Goal: Information Seeking & Learning: Learn about a topic

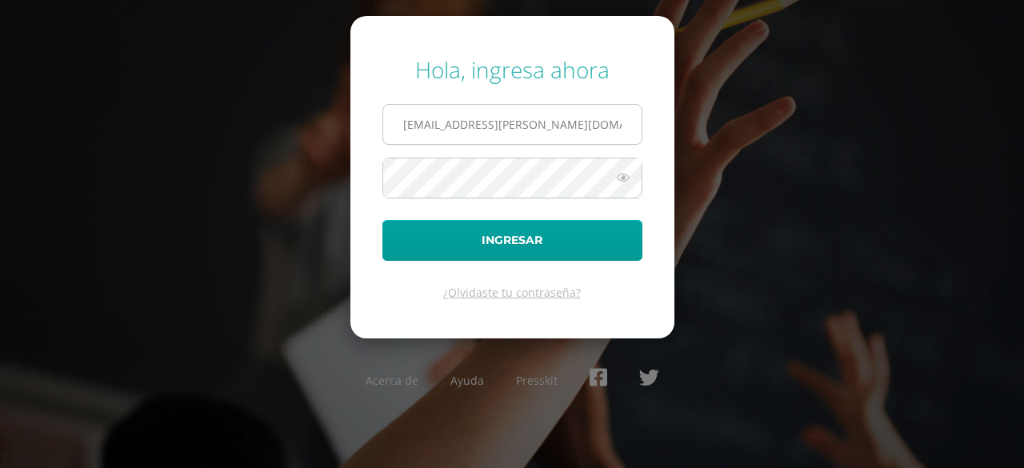
click at [547, 122] on input "20180002@fatima.edu.gt" at bounding box center [512, 124] width 259 height 39
type input "marianaboche@fatima.edoo"
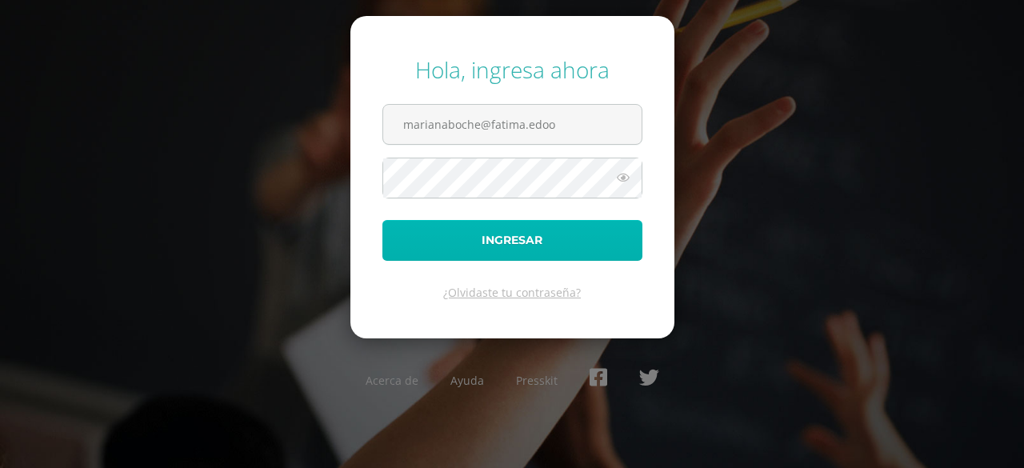
click at [535, 245] on button "Ingresar" at bounding box center [513, 240] width 260 height 41
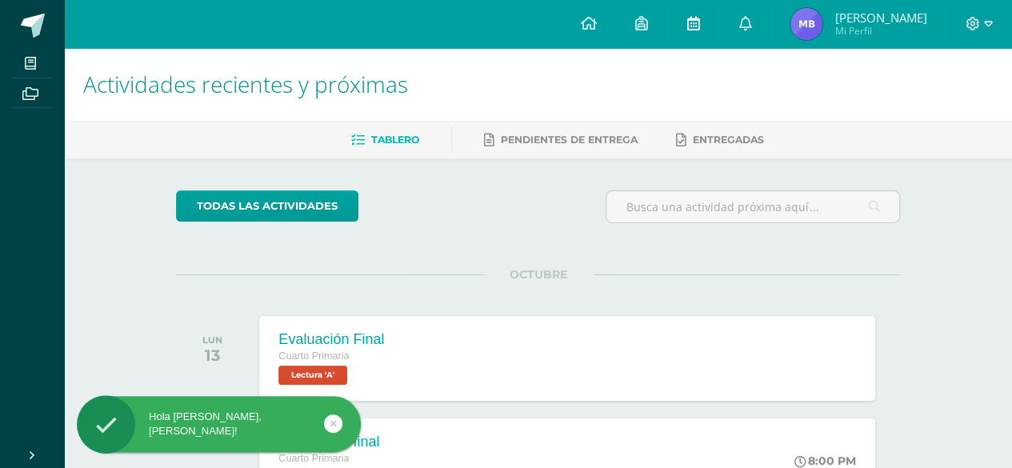
click at [690, 29] on icon at bounding box center [693, 23] width 13 height 14
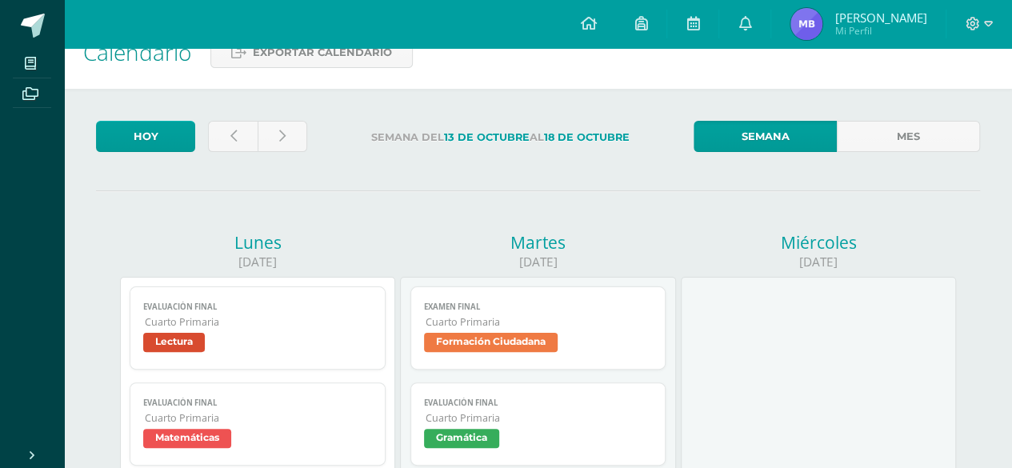
scroll to position [64, 0]
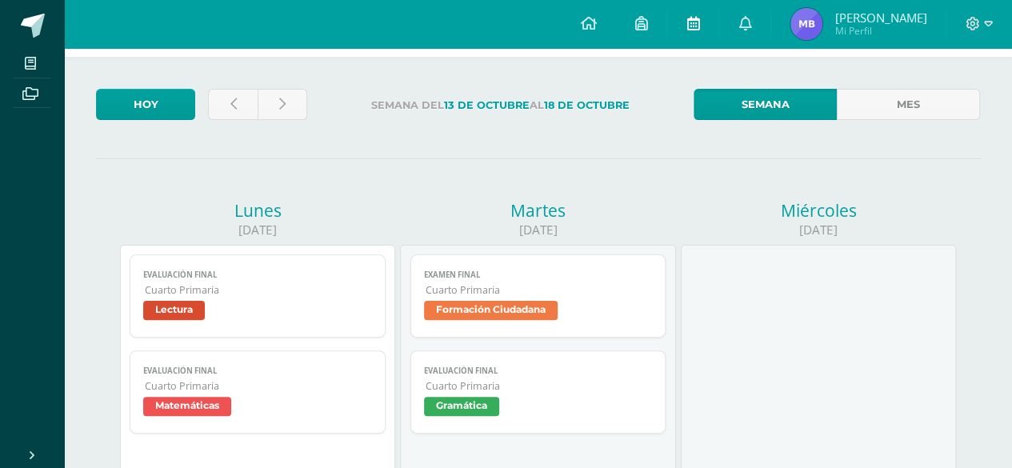
click at [697, 20] on icon at bounding box center [693, 23] width 13 height 14
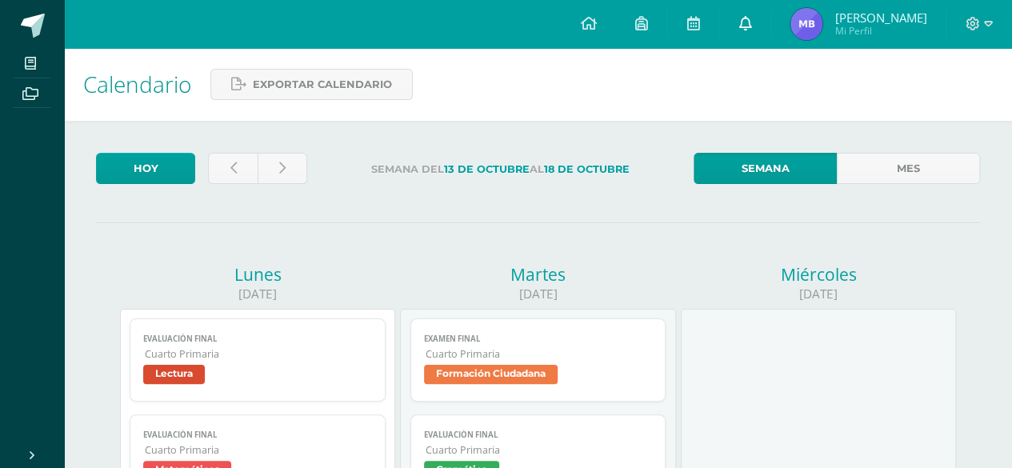
click at [753, 18] on link at bounding box center [745, 24] width 51 height 48
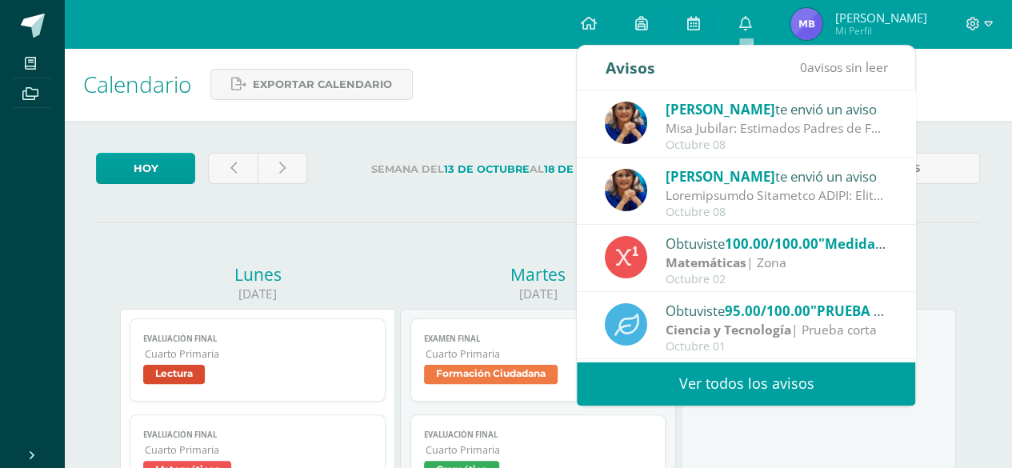
click at [780, 381] on link "Ver todos los avisos" at bounding box center [746, 384] width 339 height 44
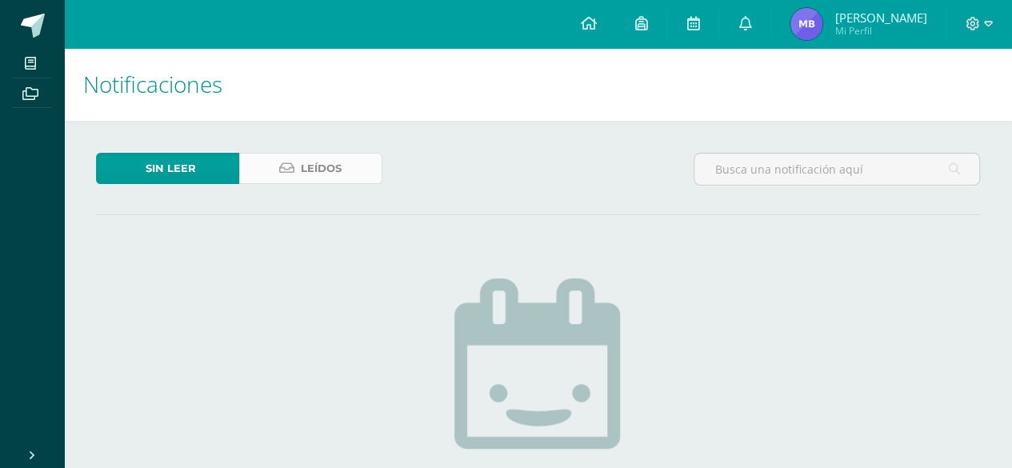
click at [330, 161] on span "Leídos" at bounding box center [321, 169] width 41 height 30
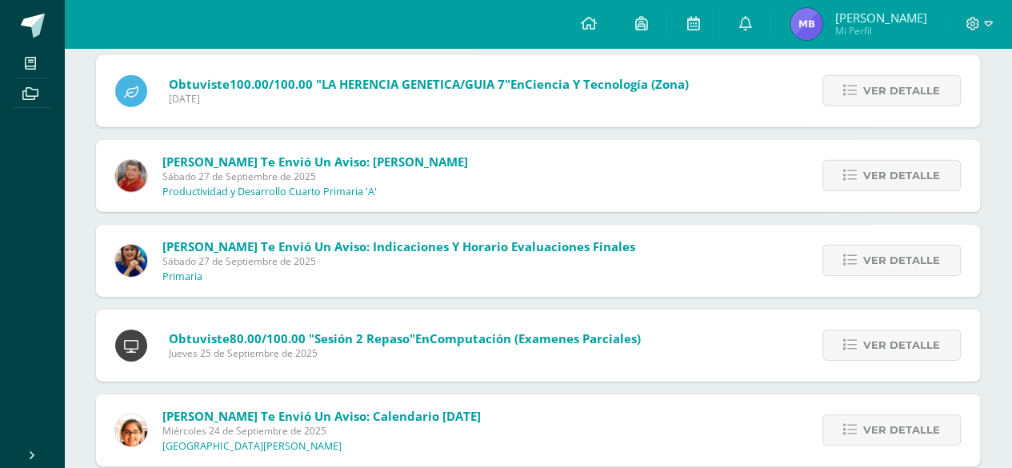
scroll to position [2401, 0]
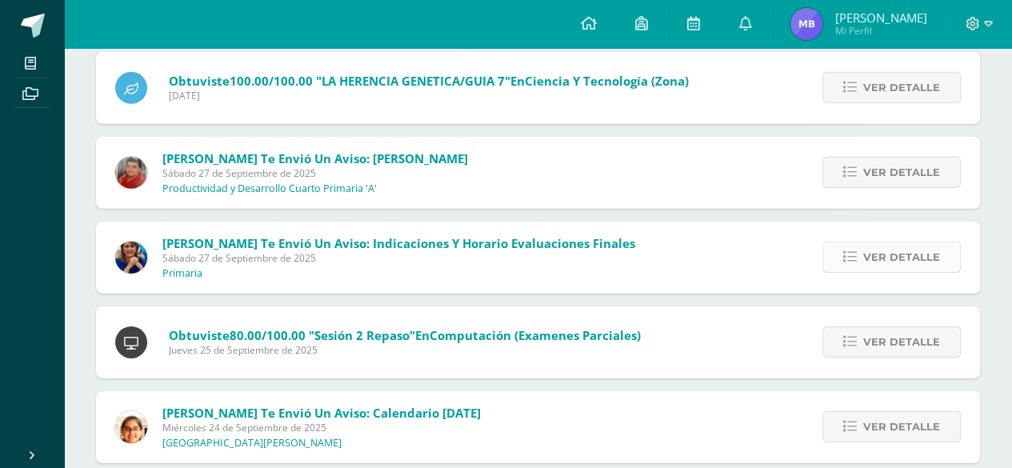
click at [904, 257] on span "Ver detalle" at bounding box center [902, 258] width 77 height 30
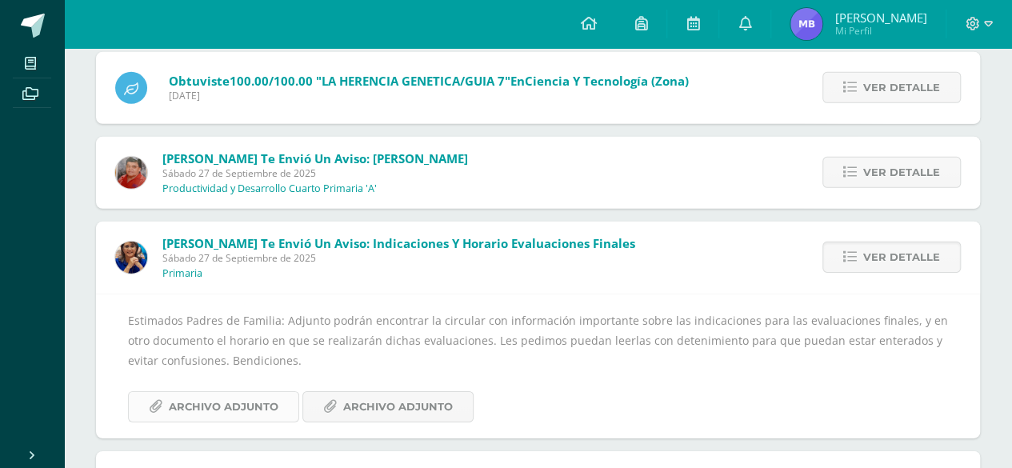
click at [243, 415] on span "Archivo Adjunto" at bounding box center [224, 407] width 110 height 30
click at [400, 395] on span "Archivo Adjunto" at bounding box center [398, 407] width 110 height 30
click at [928, 252] on span "Ver detalle" at bounding box center [902, 258] width 77 height 30
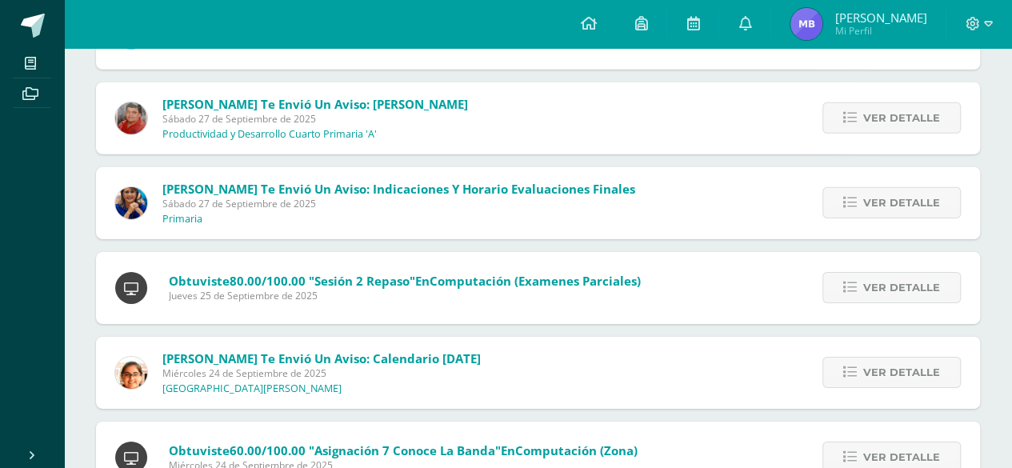
scroll to position [2465, 0]
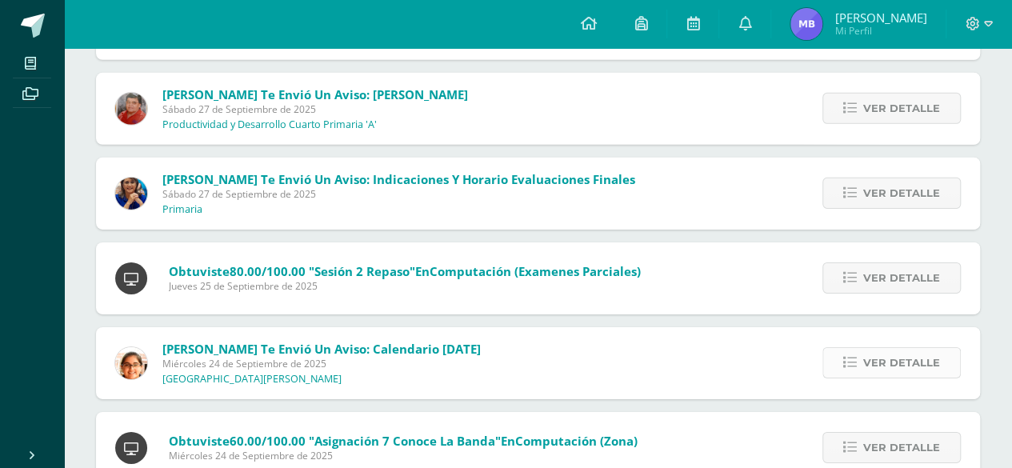
click at [920, 359] on span "Ver detalle" at bounding box center [902, 363] width 77 height 30
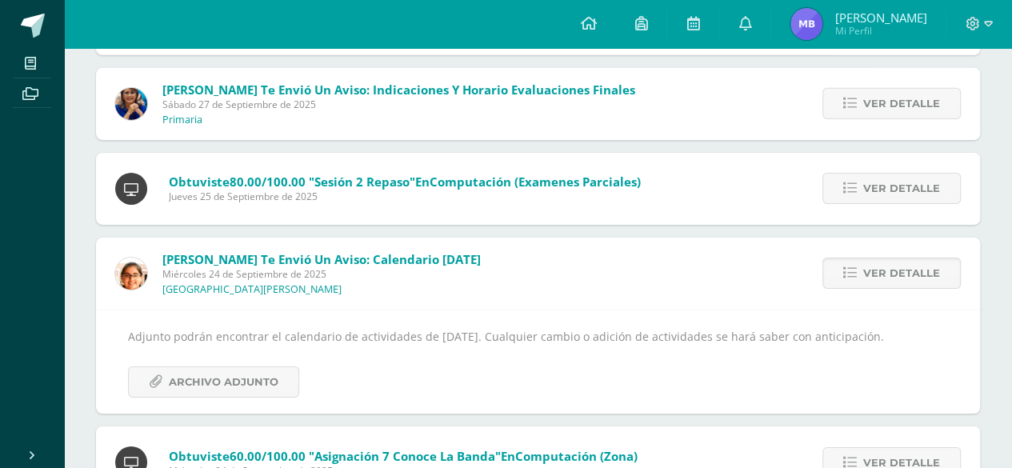
scroll to position [2561, 0]
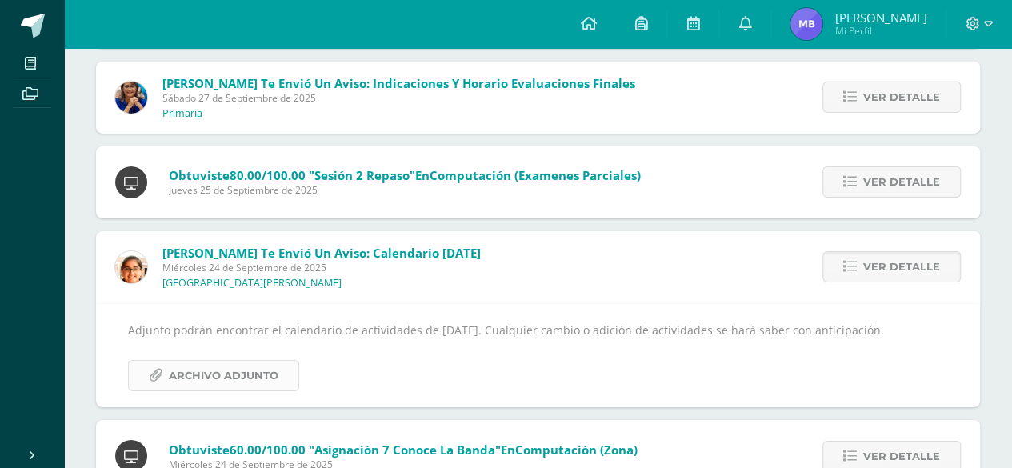
click at [205, 375] on span "Archivo Adjunto" at bounding box center [224, 376] width 110 height 30
click at [861, 257] on link "Ver detalle" at bounding box center [892, 266] width 138 height 31
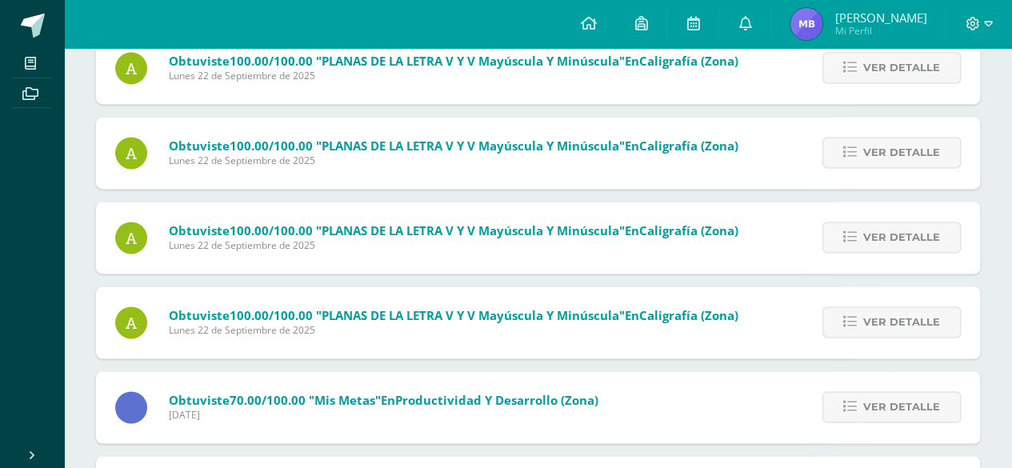
scroll to position [4114, 0]
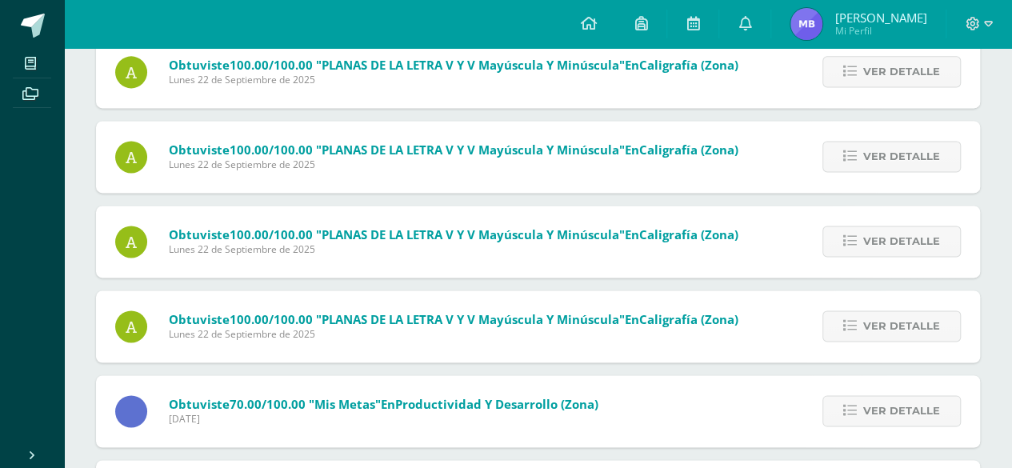
click at [799, 23] on img at bounding box center [807, 24] width 32 height 32
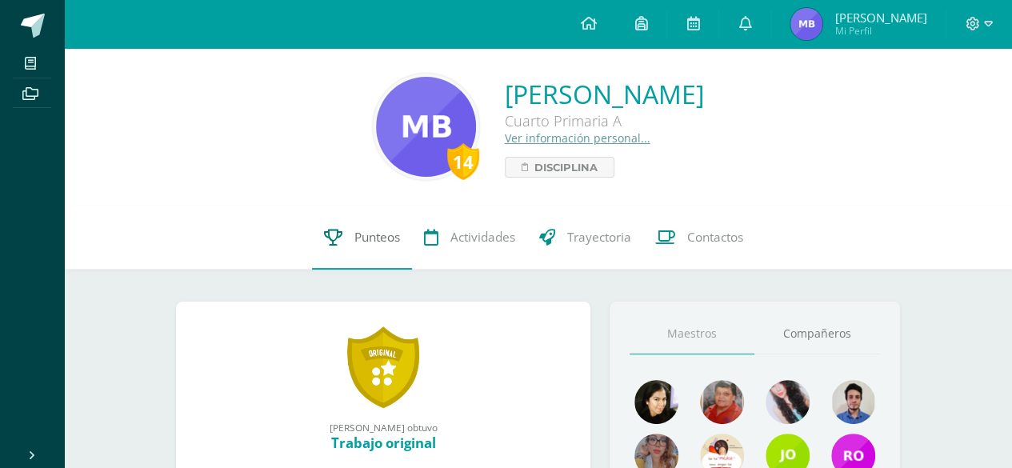
click at [372, 229] on span "Punteos" at bounding box center [378, 237] width 46 height 17
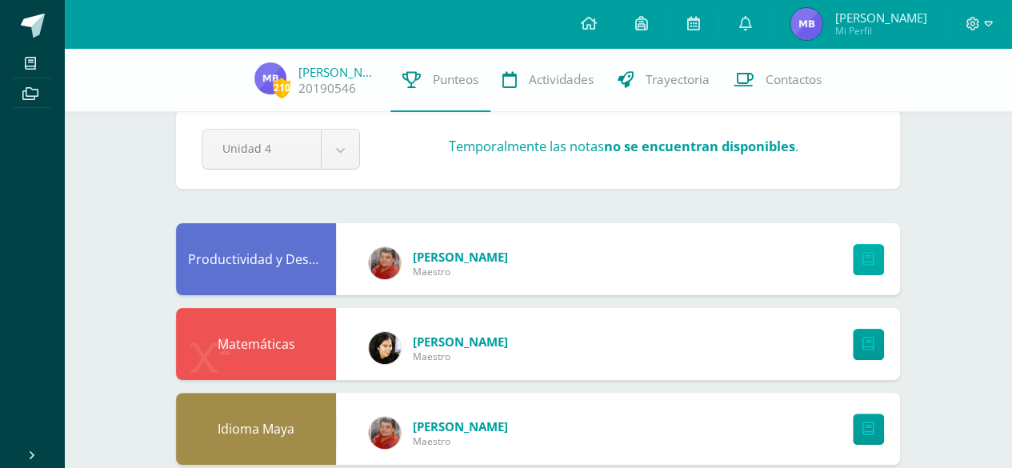
scroll to position [32, 0]
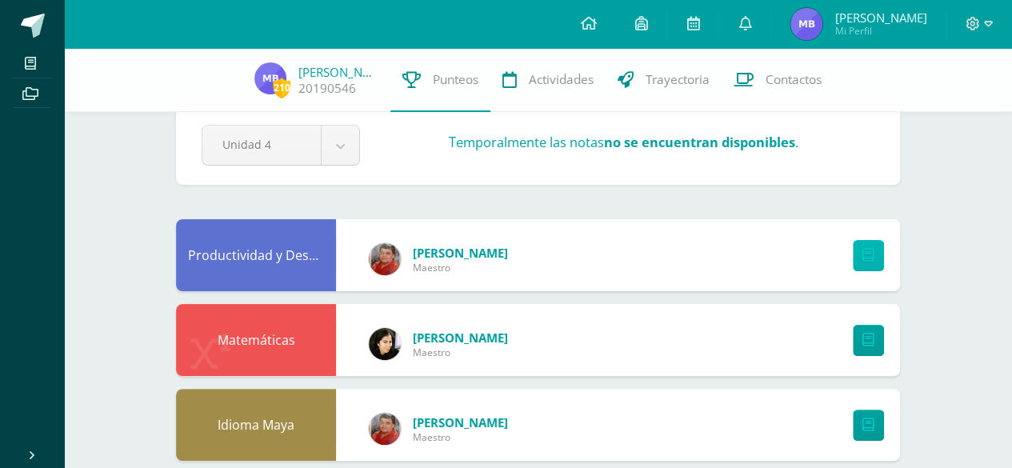
click at [863, 249] on icon at bounding box center [869, 256] width 12 height 14
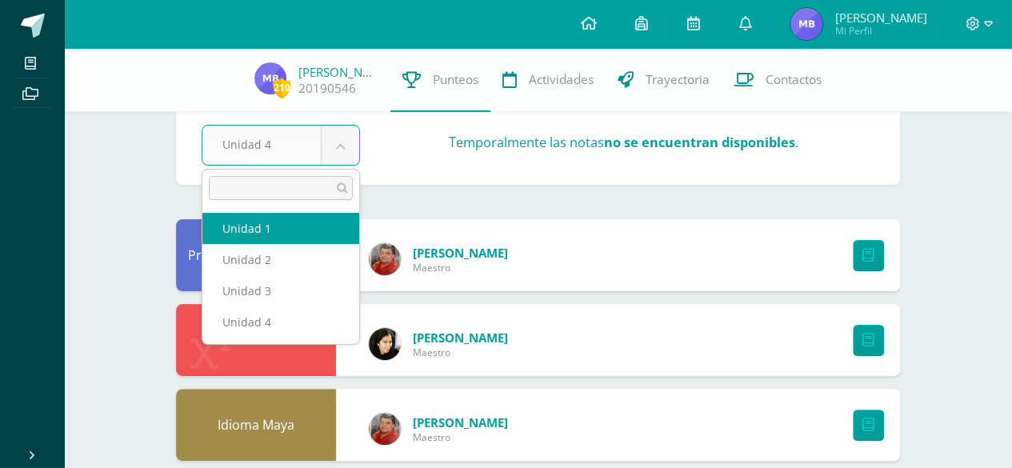
select select "Unidad 1"
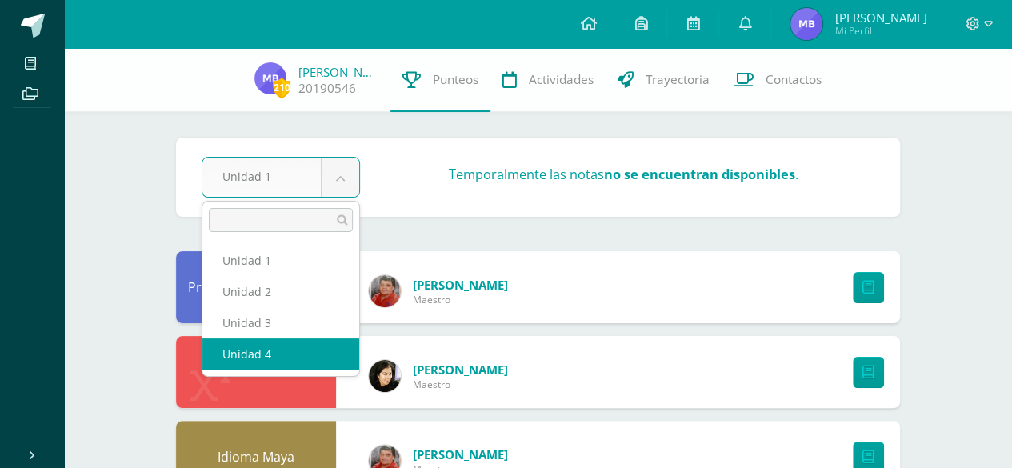
select select "Unidad 4"
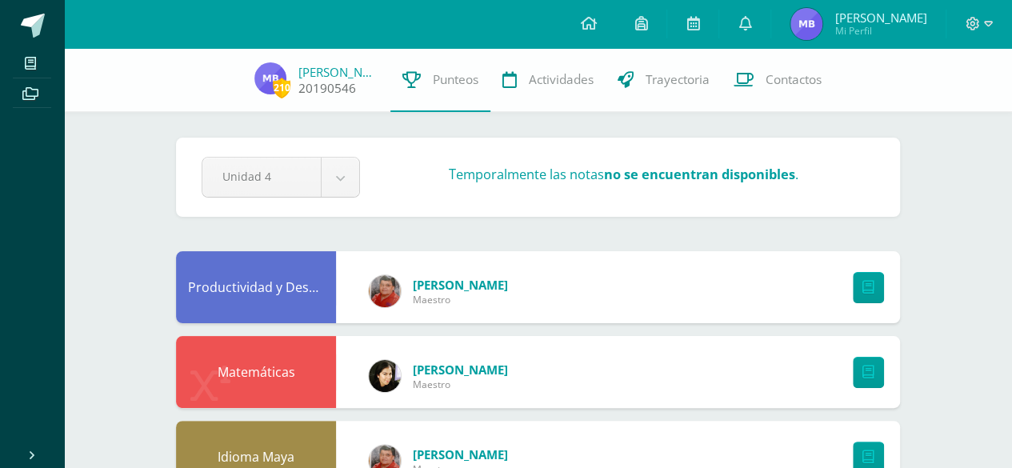
click at [268, 69] on img at bounding box center [271, 78] width 32 height 32
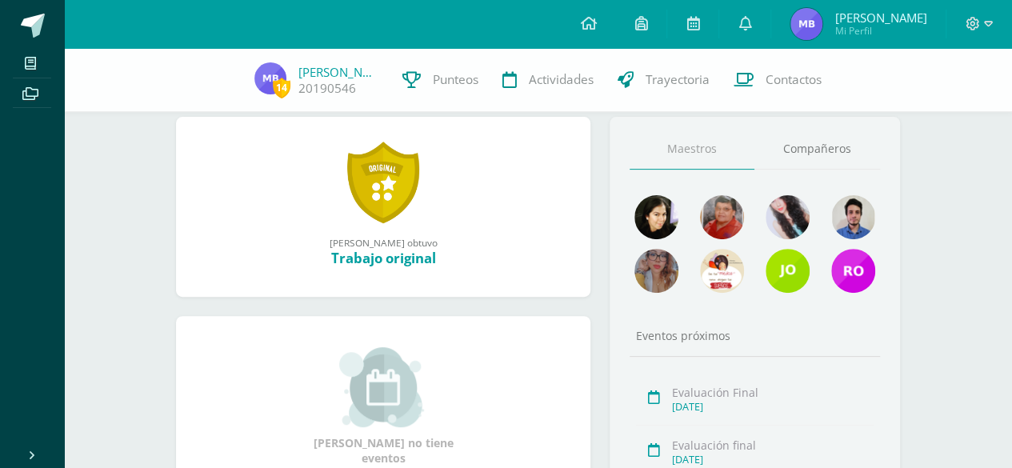
scroll to position [174, 0]
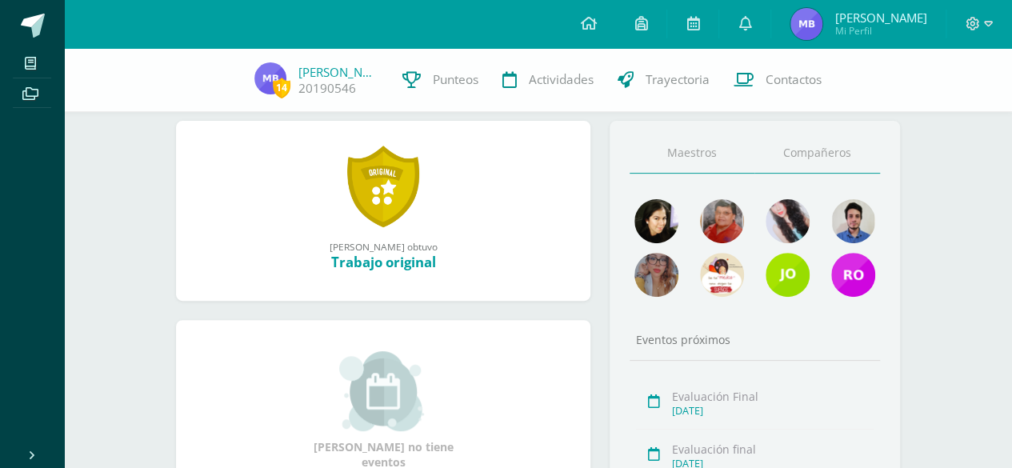
click at [814, 150] on link "Compañeros" at bounding box center [818, 153] width 126 height 41
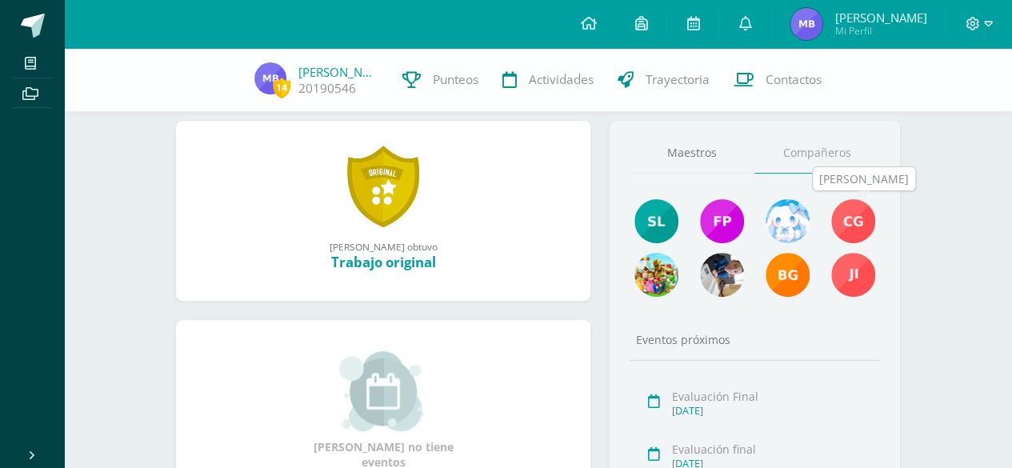
click at [849, 222] on img at bounding box center [854, 221] width 44 height 44
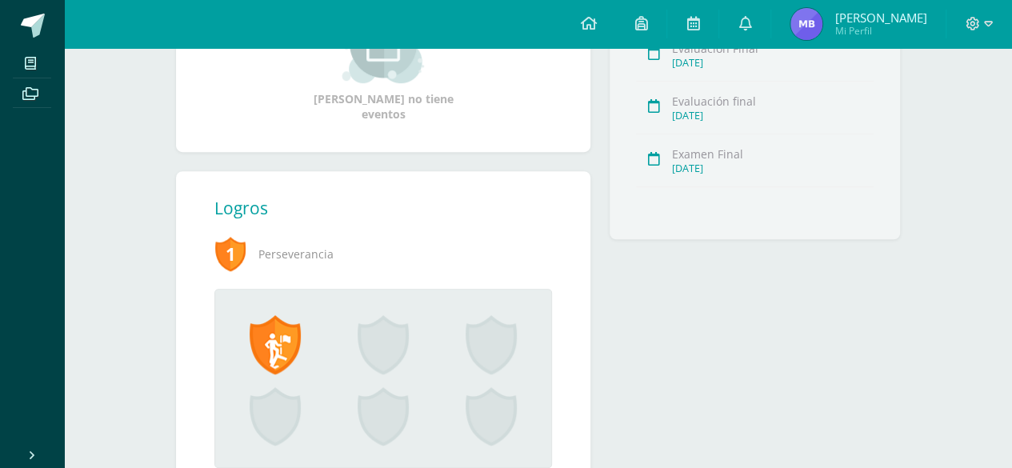
scroll to position [480, 0]
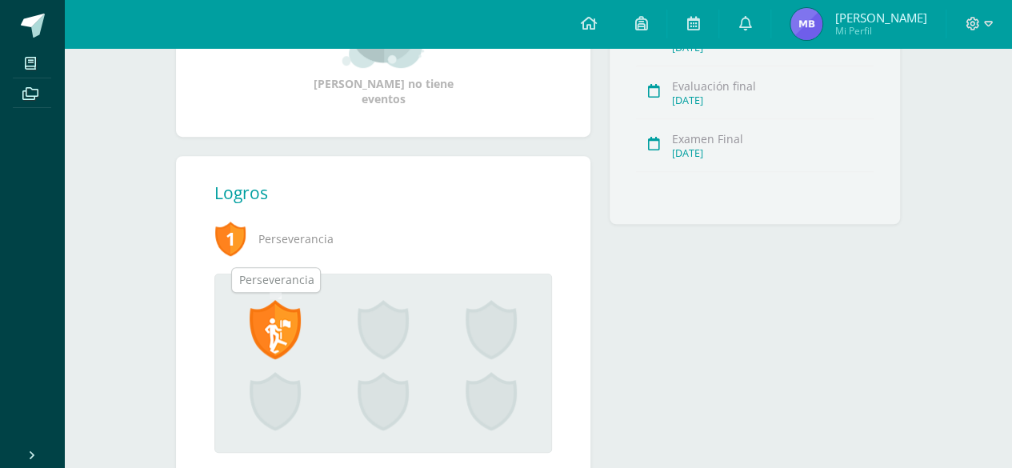
click at [270, 324] on span at bounding box center [275, 329] width 51 height 59
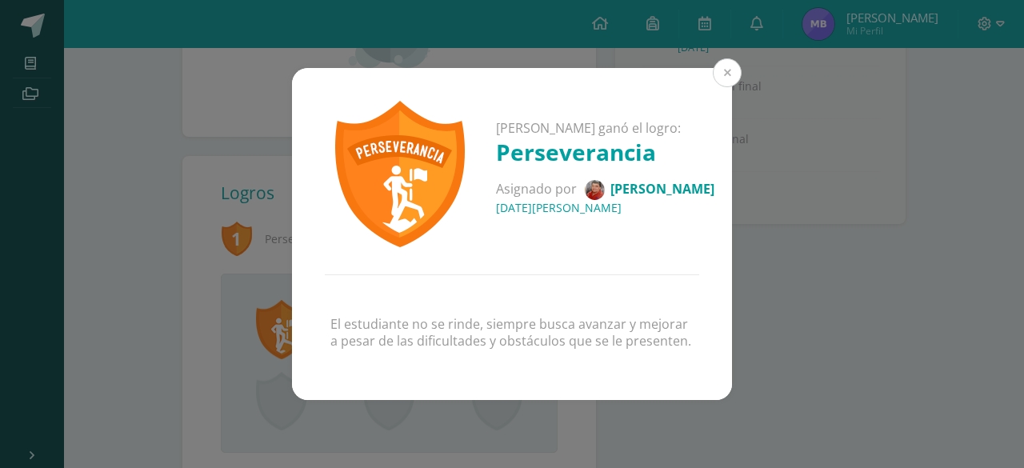
click at [727, 65] on button at bounding box center [727, 72] width 29 height 29
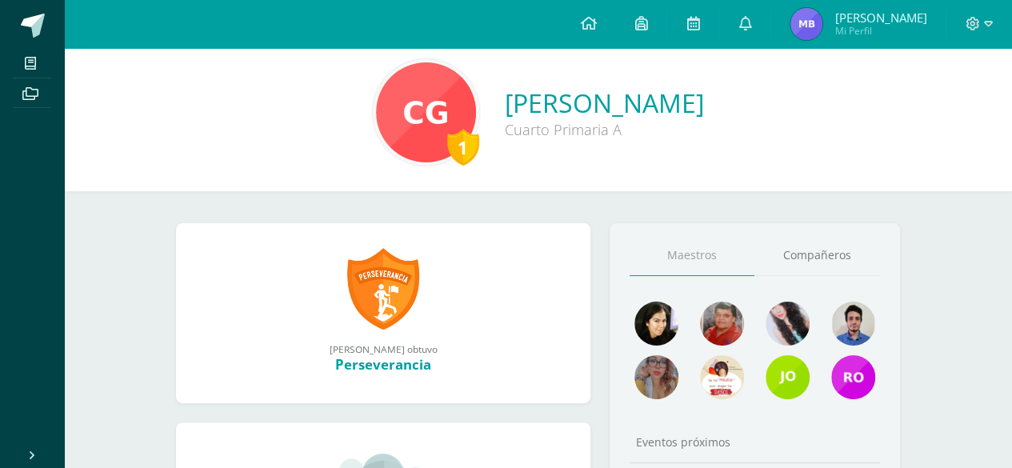
scroll to position [0, 0]
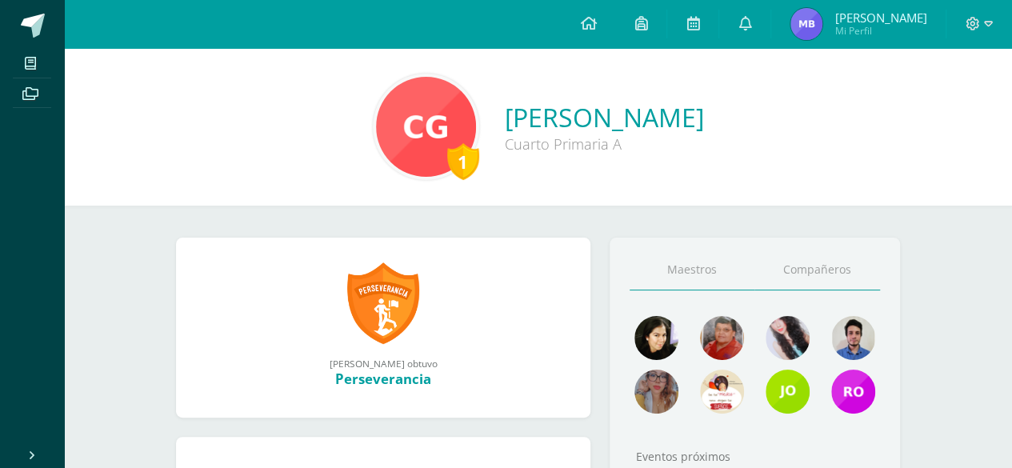
click at [824, 263] on link "Compañeros" at bounding box center [818, 270] width 126 height 41
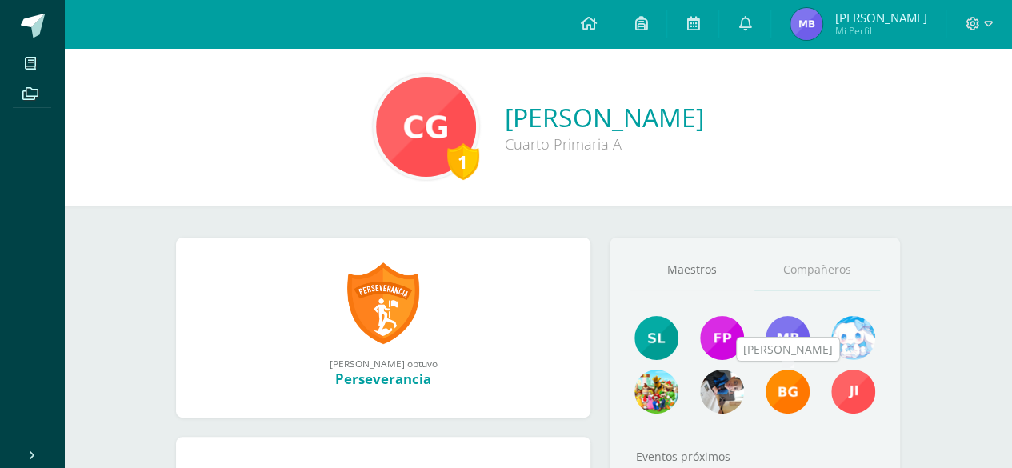
click at [795, 393] on img at bounding box center [788, 392] width 44 height 44
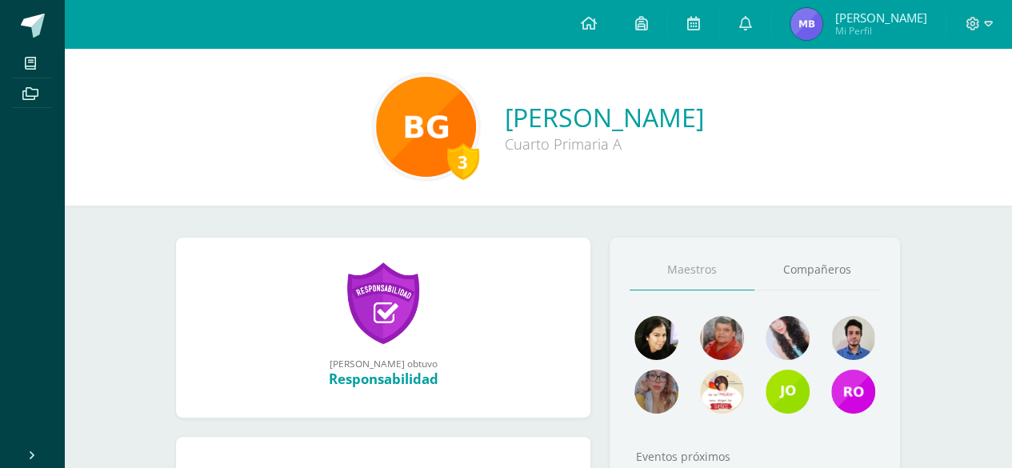
scroll to position [32, 0]
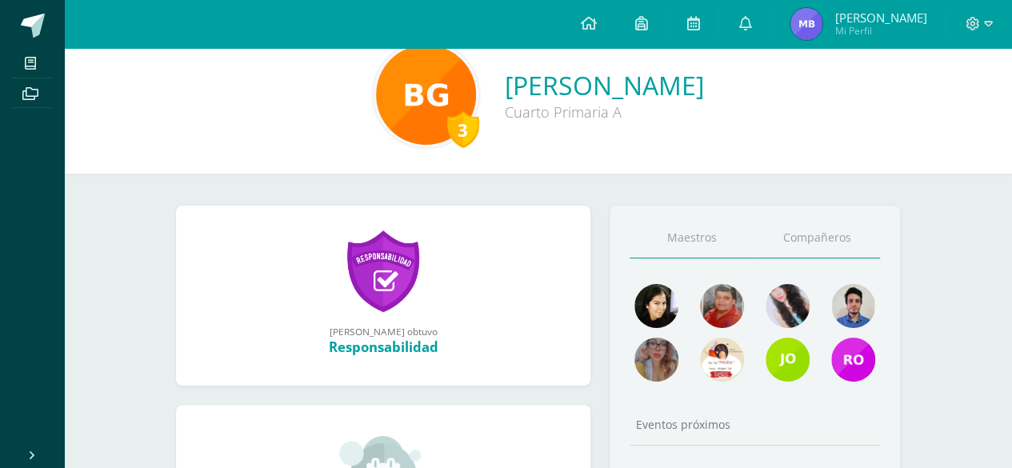
click at [809, 222] on link "Compañeros" at bounding box center [818, 238] width 126 height 41
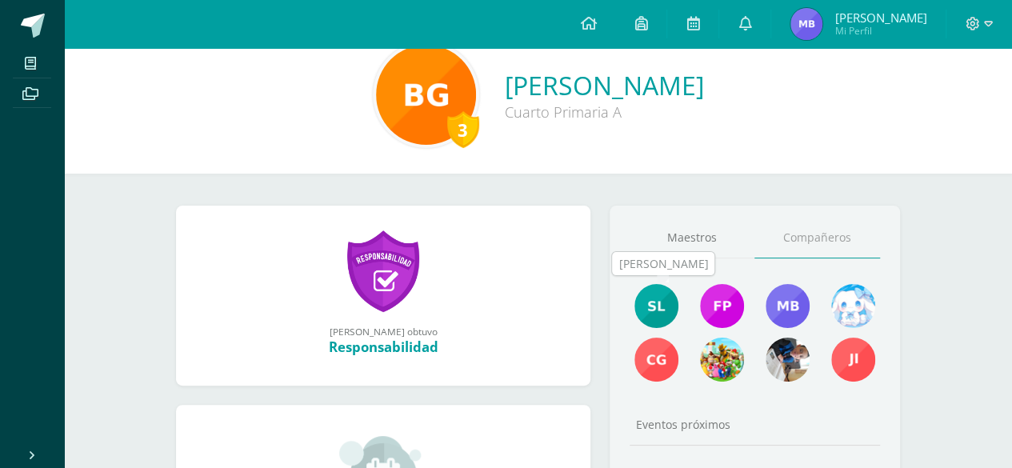
click at [669, 297] on img at bounding box center [657, 306] width 44 height 44
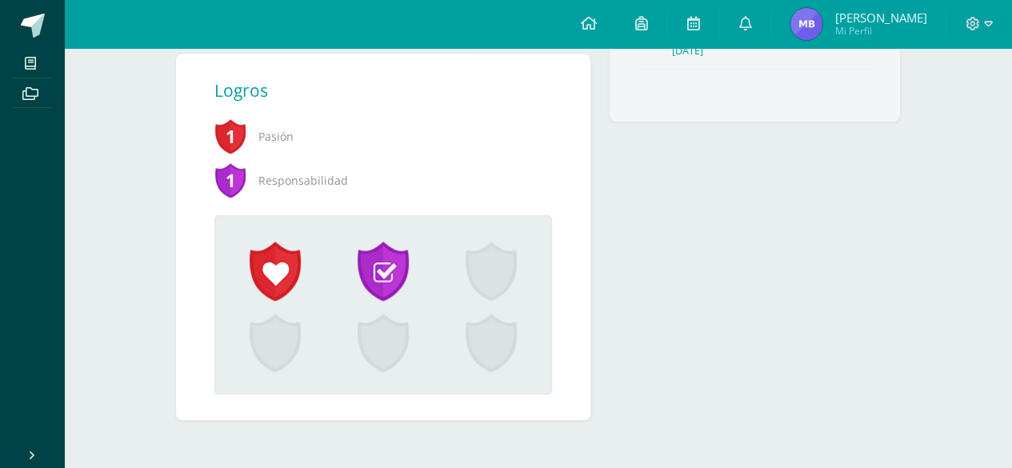
scroll to position [586, 0]
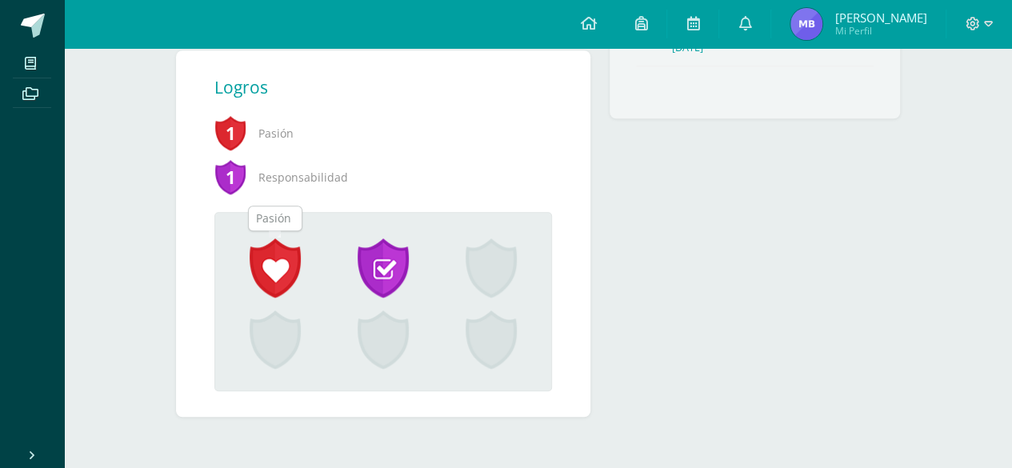
click at [288, 268] on span at bounding box center [275, 268] width 51 height 59
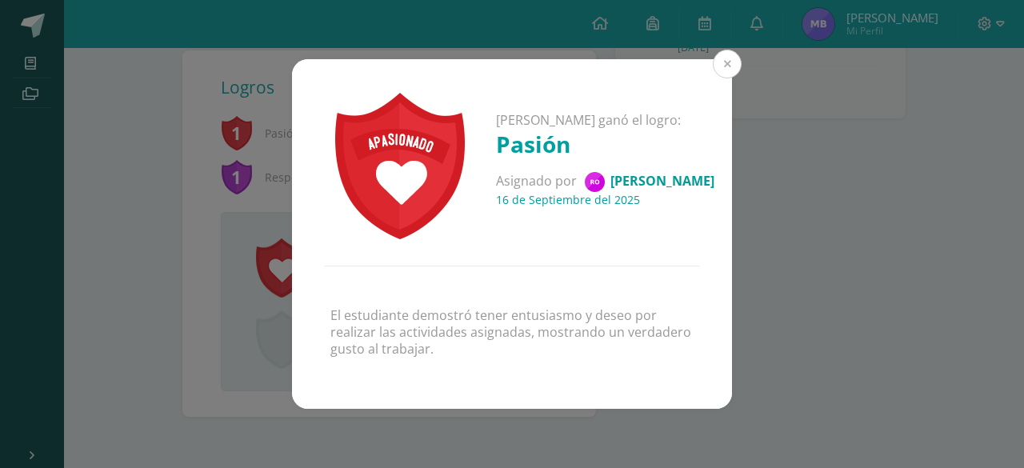
click at [728, 66] on button at bounding box center [727, 64] width 29 height 29
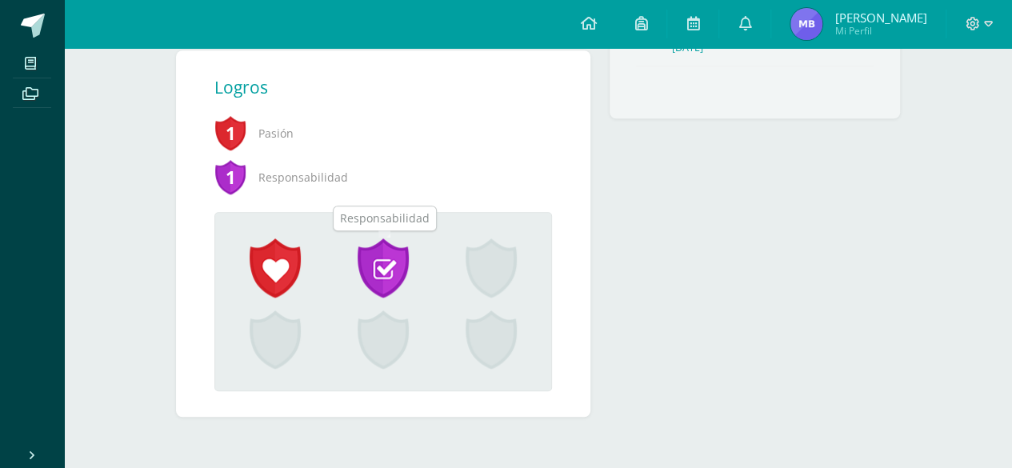
click at [400, 251] on span at bounding box center [383, 268] width 51 height 59
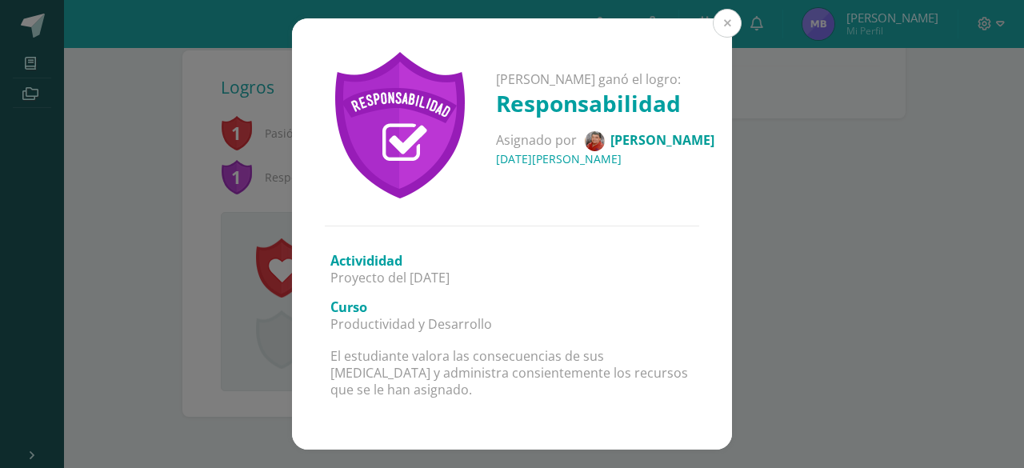
click at [733, 28] on button at bounding box center [727, 23] width 29 height 29
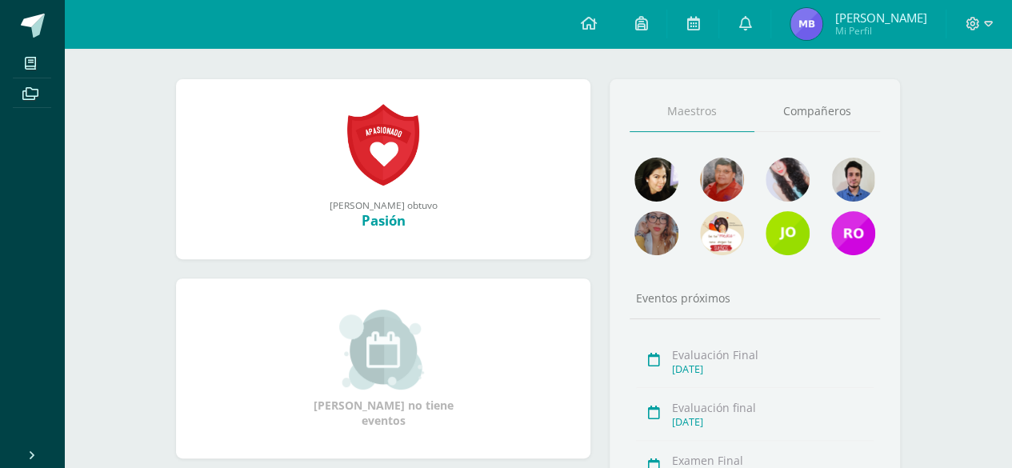
scroll to position [148, 0]
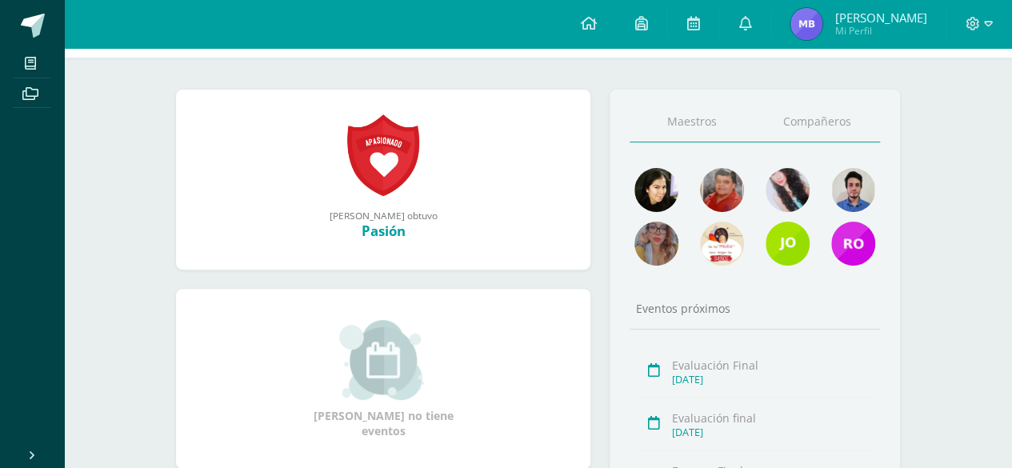
click at [795, 113] on link "Compañeros" at bounding box center [818, 122] width 126 height 41
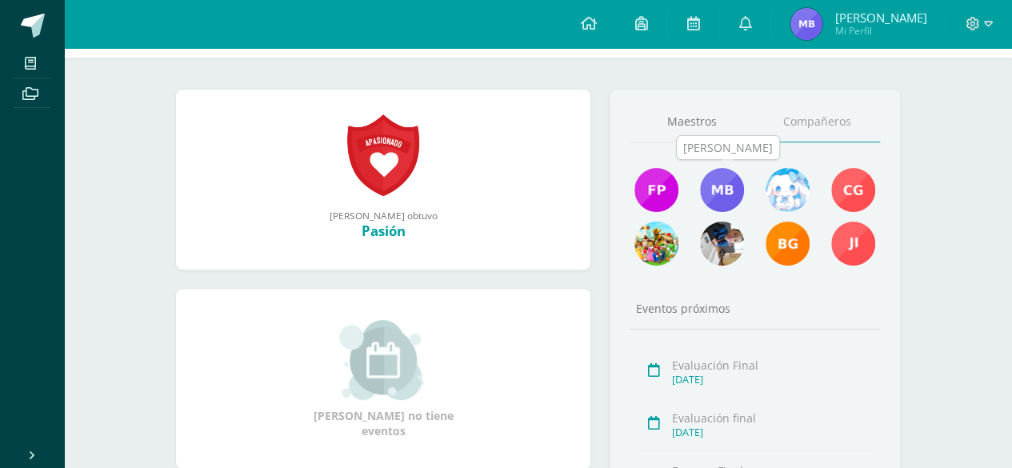
click at [717, 194] on img at bounding box center [722, 190] width 44 height 44
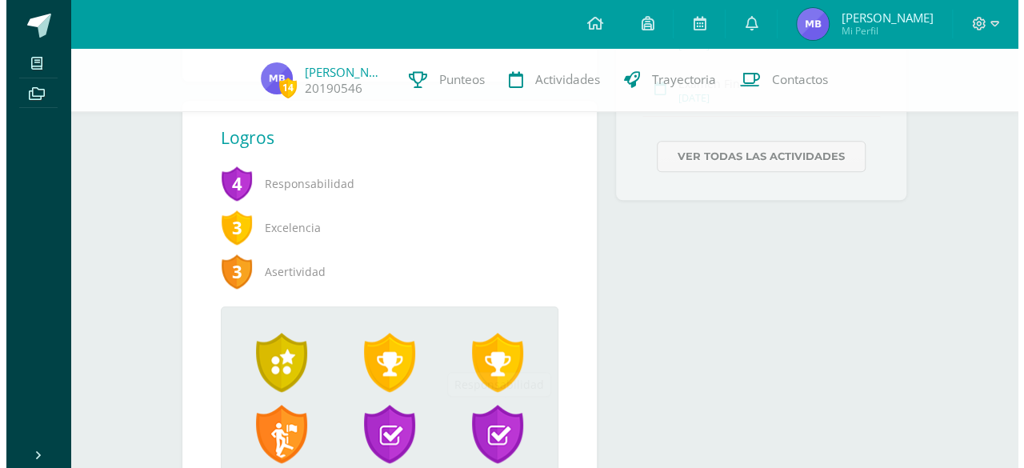
scroll to position [591, 0]
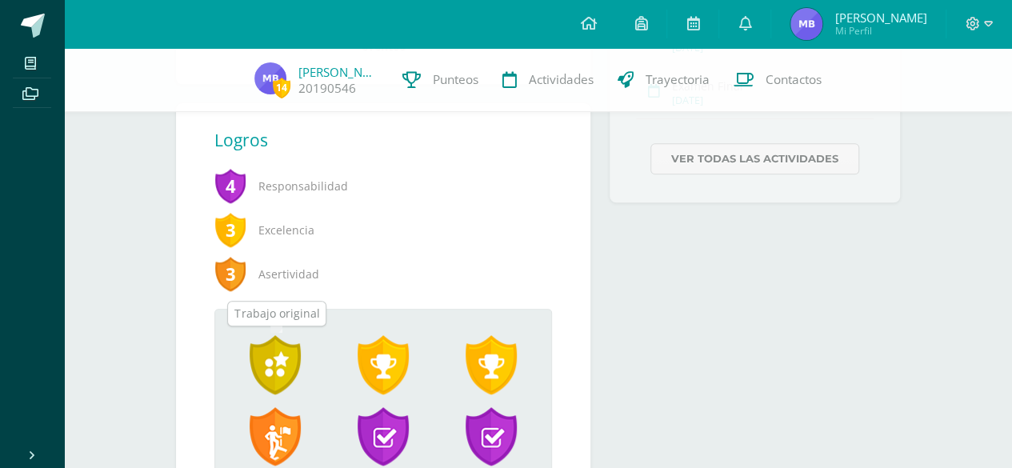
click at [273, 363] on span at bounding box center [275, 364] width 51 height 59
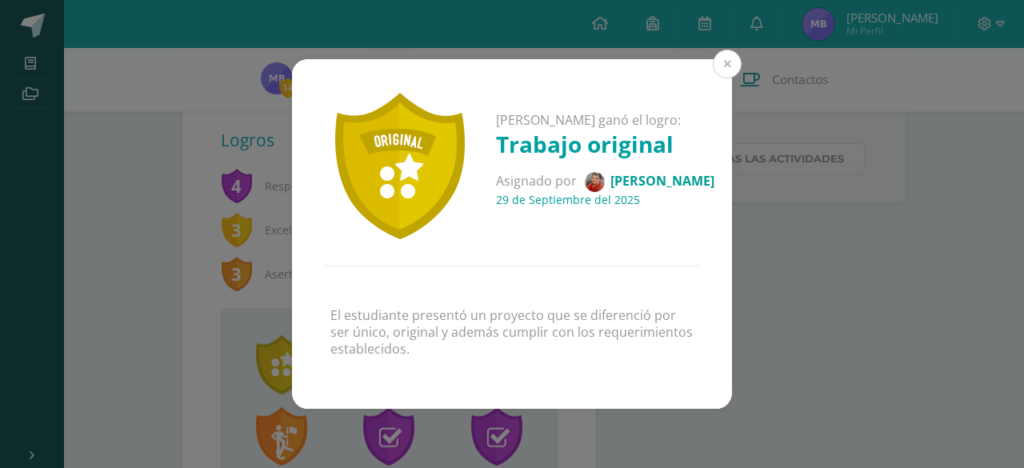
click at [729, 68] on button at bounding box center [727, 64] width 29 height 29
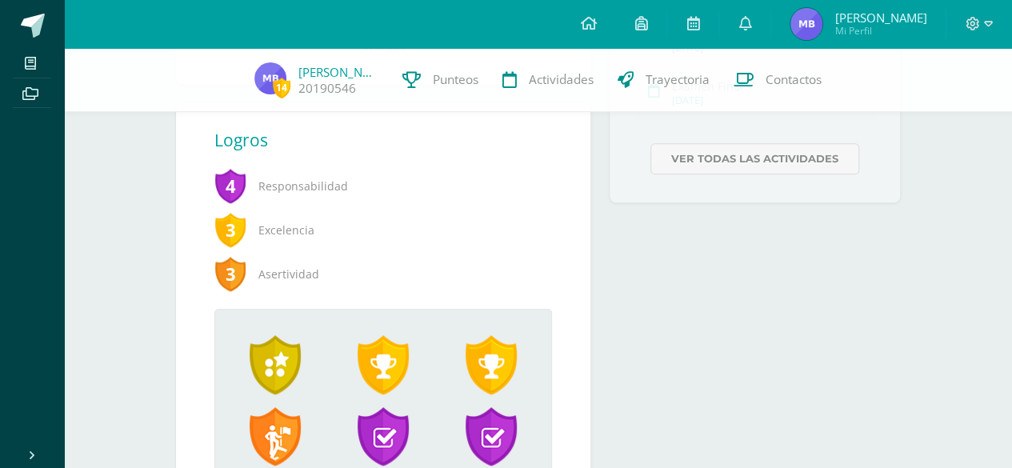
click at [279, 236] on span "Excelencia" at bounding box center [377, 230] width 325 height 44
click at [397, 358] on span at bounding box center [383, 364] width 51 height 59
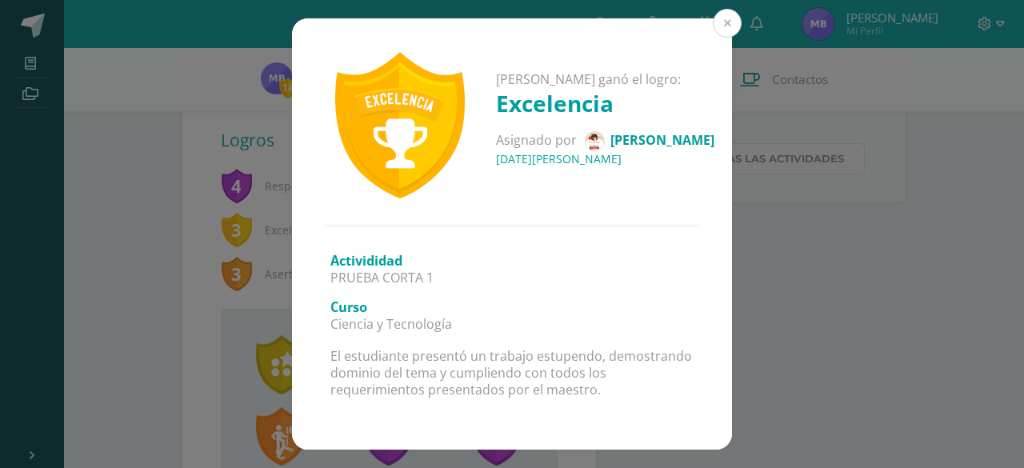
click at [728, 26] on button at bounding box center [727, 23] width 29 height 29
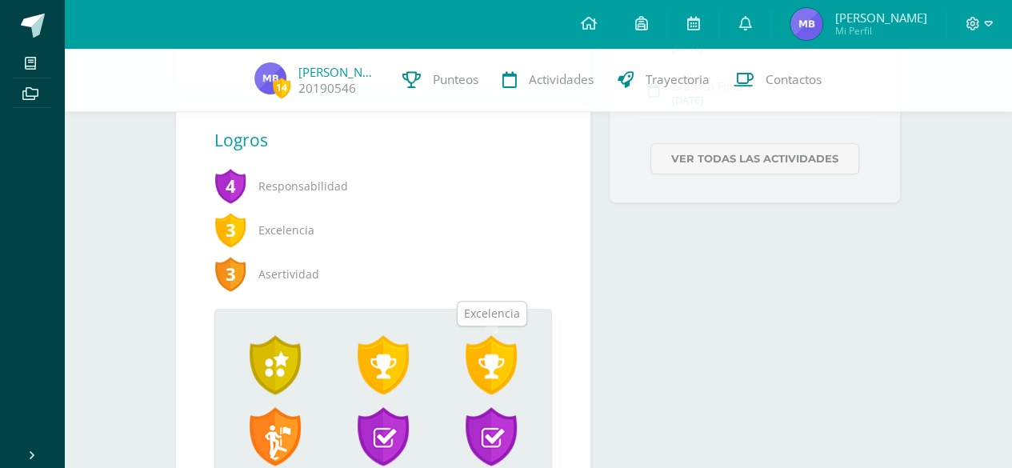
click at [495, 355] on span at bounding box center [491, 364] width 51 height 59
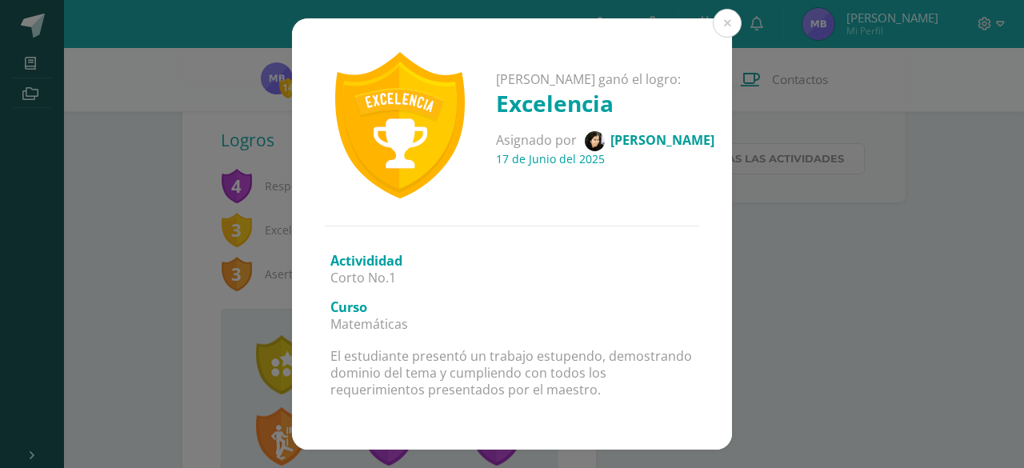
click at [495, 355] on p "El estudiante presentó un trabajo estupendo, demostrando dominio del tema y cum…" at bounding box center [512, 373] width 363 height 50
click at [727, 26] on button at bounding box center [727, 23] width 29 height 29
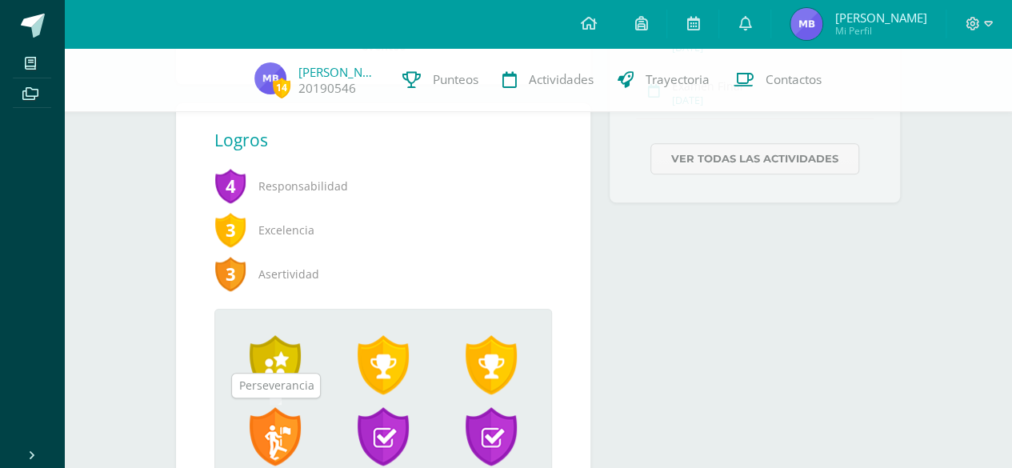
click at [275, 423] on span at bounding box center [275, 436] width 51 height 59
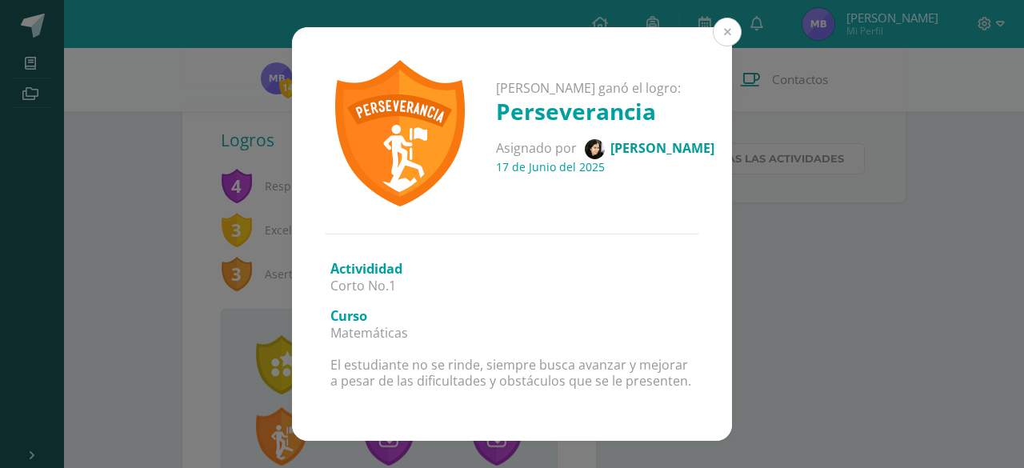
click at [725, 24] on button at bounding box center [727, 32] width 29 height 29
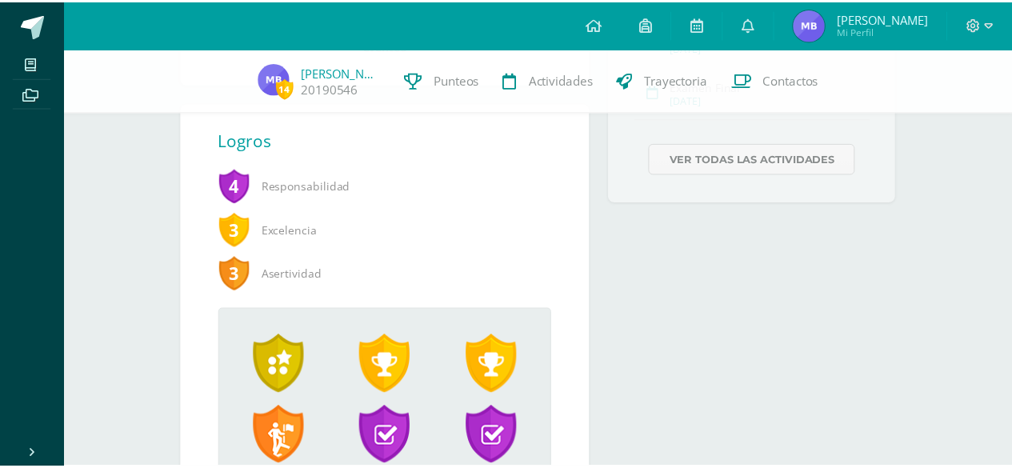
scroll to position [601, 0]
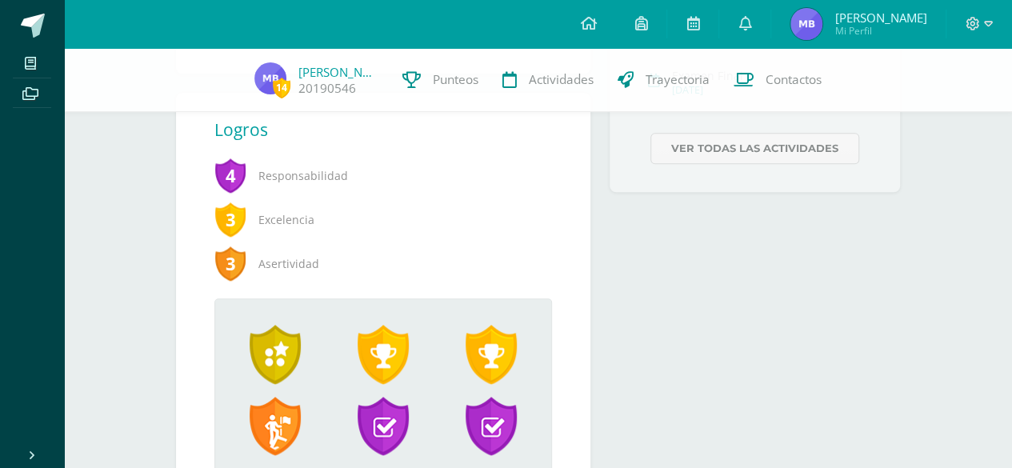
click at [389, 439] on span at bounding box center [383, 426] width 51 height 59
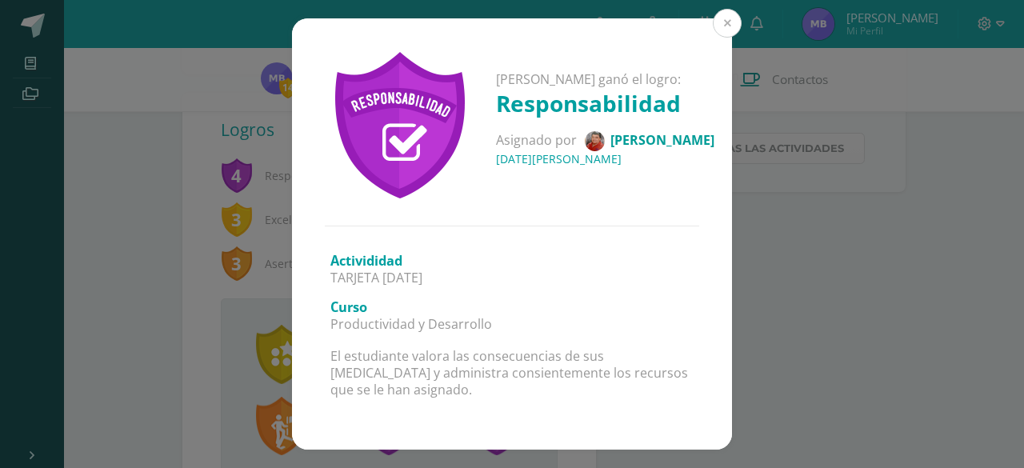
click at [727, 25] on button at bounding box center [727, 23] width 29 height 29
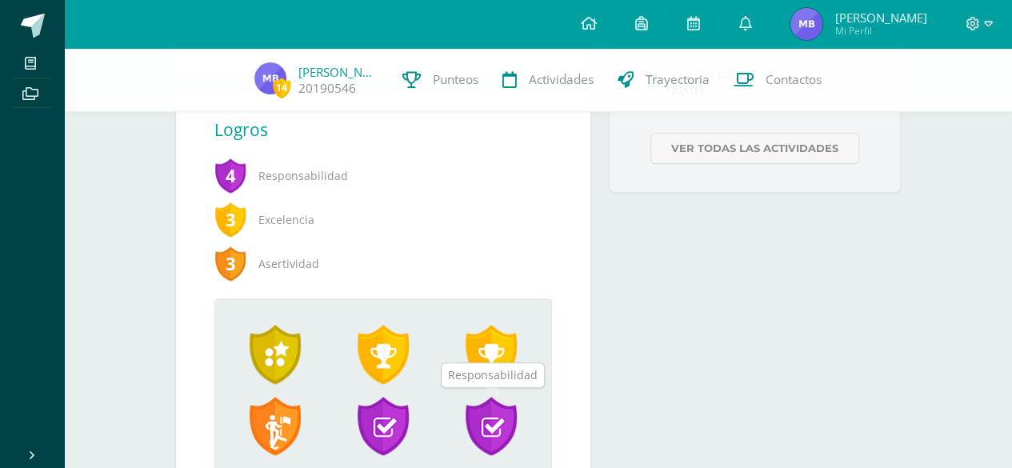
click at [495, 438] on span at bounding box center [491, 426] width 51 height 59
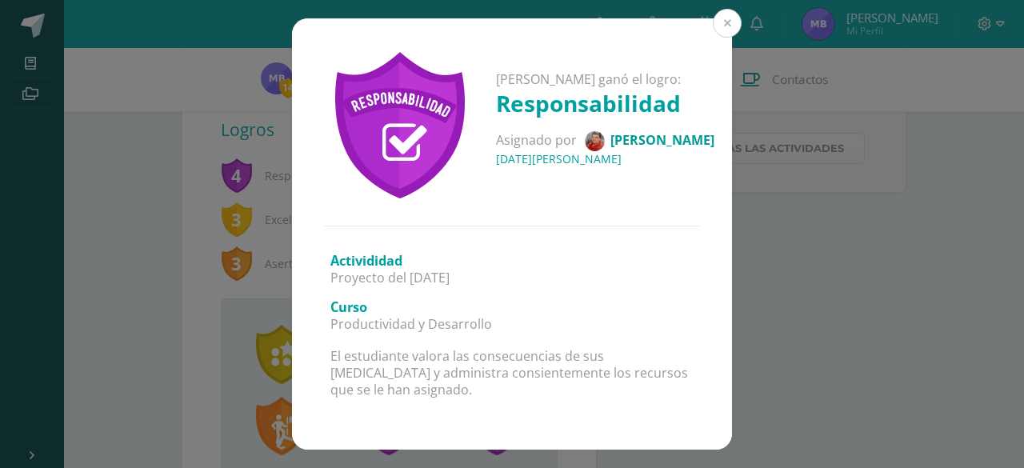
click at [733, 23] on button at bounding box center [727, 23] width 29 height 29
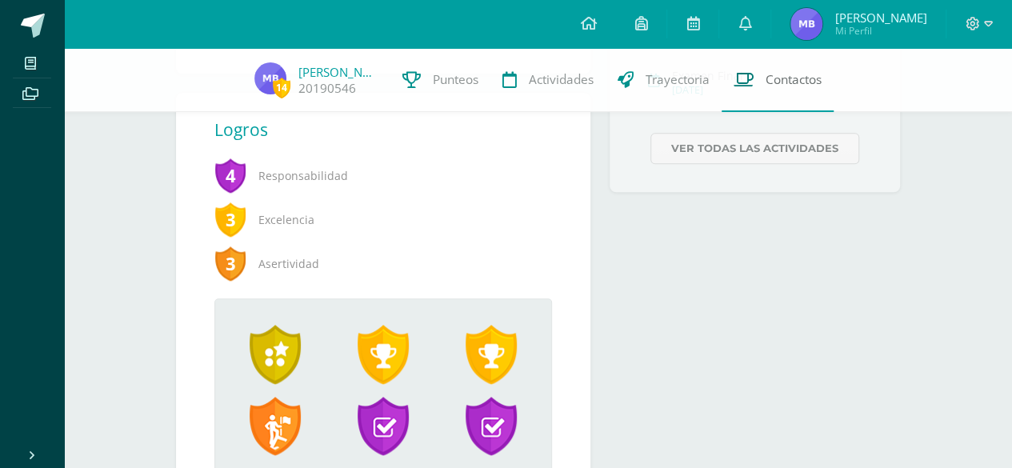
drag, startPoint x: 466, startPoint y: 87, endPoint x: 832, endPoint y: 90, distance: 366.6
click at [832, 90] on link "Contactos" at bounding box center [778, 80] width 112 height 64
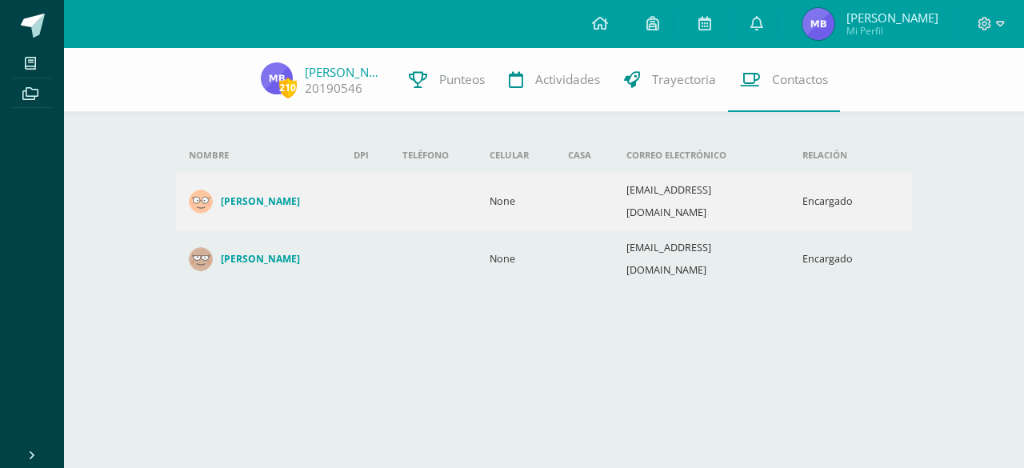
click at [680, 73] on span "Trayectoria" at bounding box center [684, 79] width 64 height 17
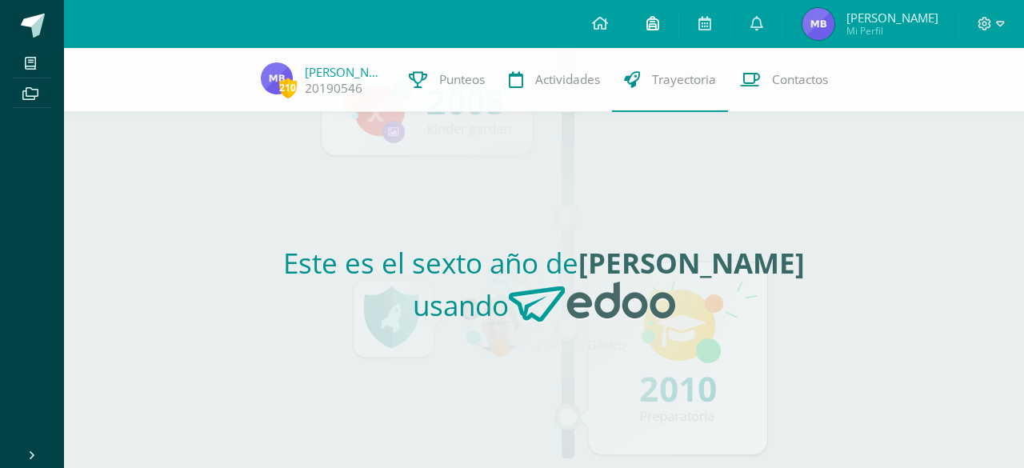
click at [667, 25] on link at bounding box center [653, 24] width 51 height 48
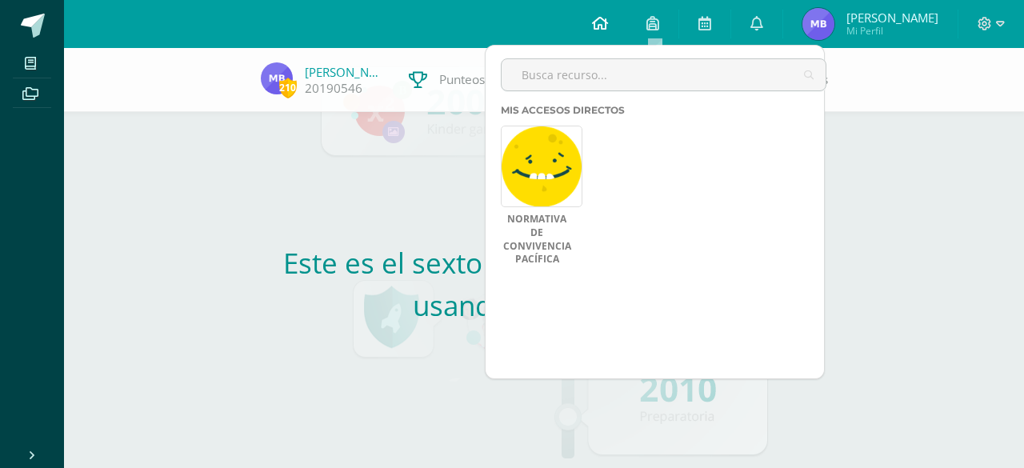
click at [586, 30] on link at bounding box center [600, 24] width 54 height 48
